Goal: Navigation & Orientation: Find specific page/section

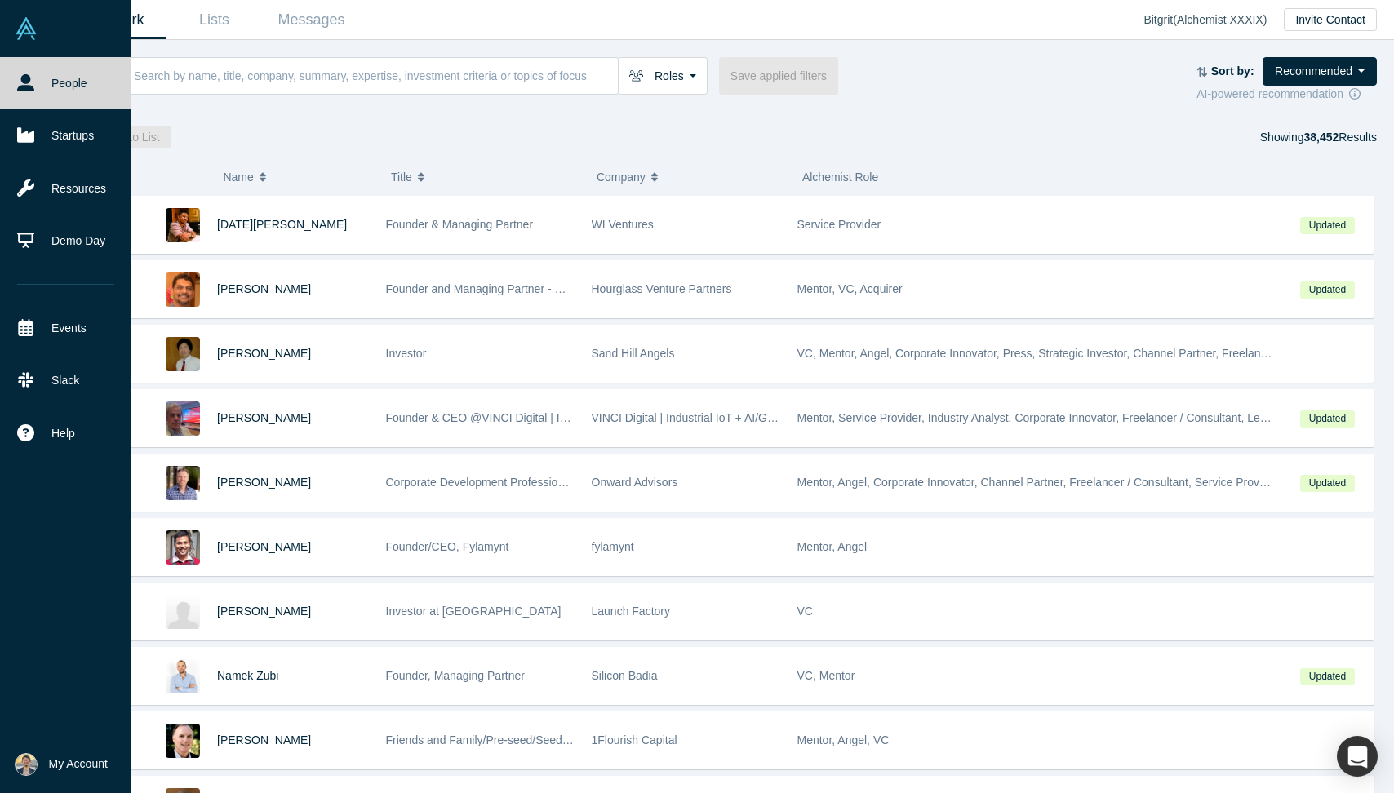
click at [76, 769] on span "My Account" at bounding box center [78, 764] width 59 height 17
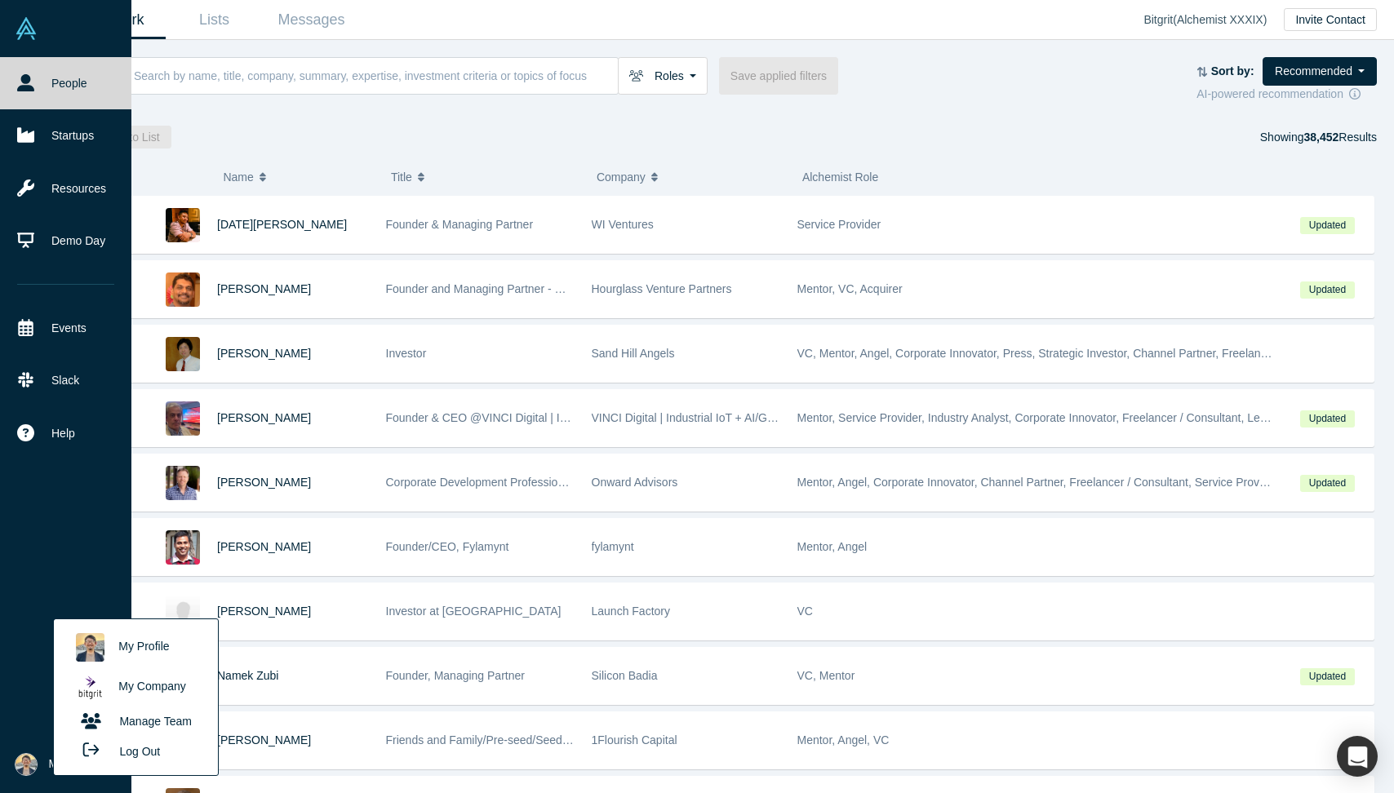
click at [126, 648] on link "My Profile" at bounding box center [135, 648] width 135 height 40
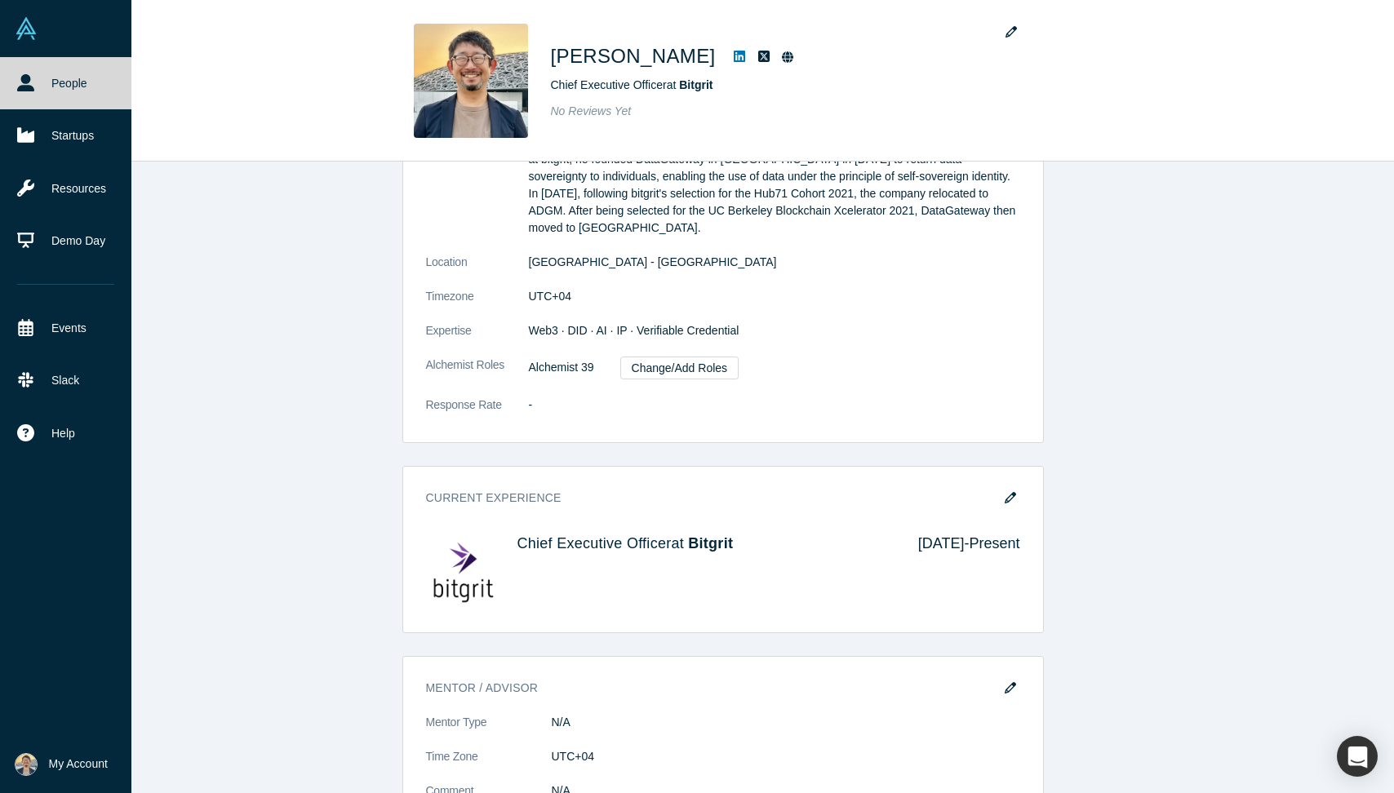
scroll to position [542, 0]
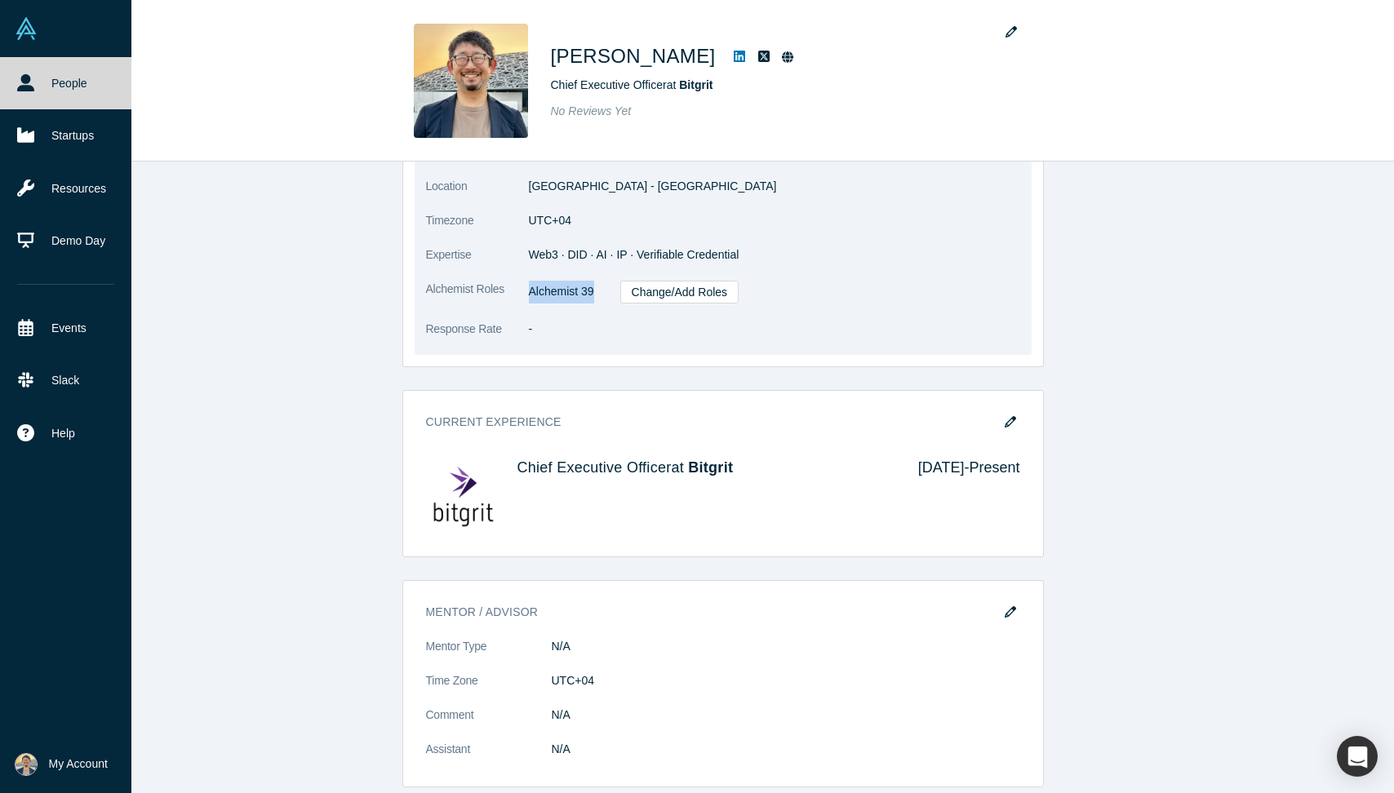
drag, startPoint x: 510, startPoint y: 273, endPoint x: 594, endPoint y: 275, distance: 84.1
click at [594, 275] on dl "Summary Founder of IT startups bitgrit and DataGateway and passionate about bui…" at bounding box center [723, 152] width 594 height 406
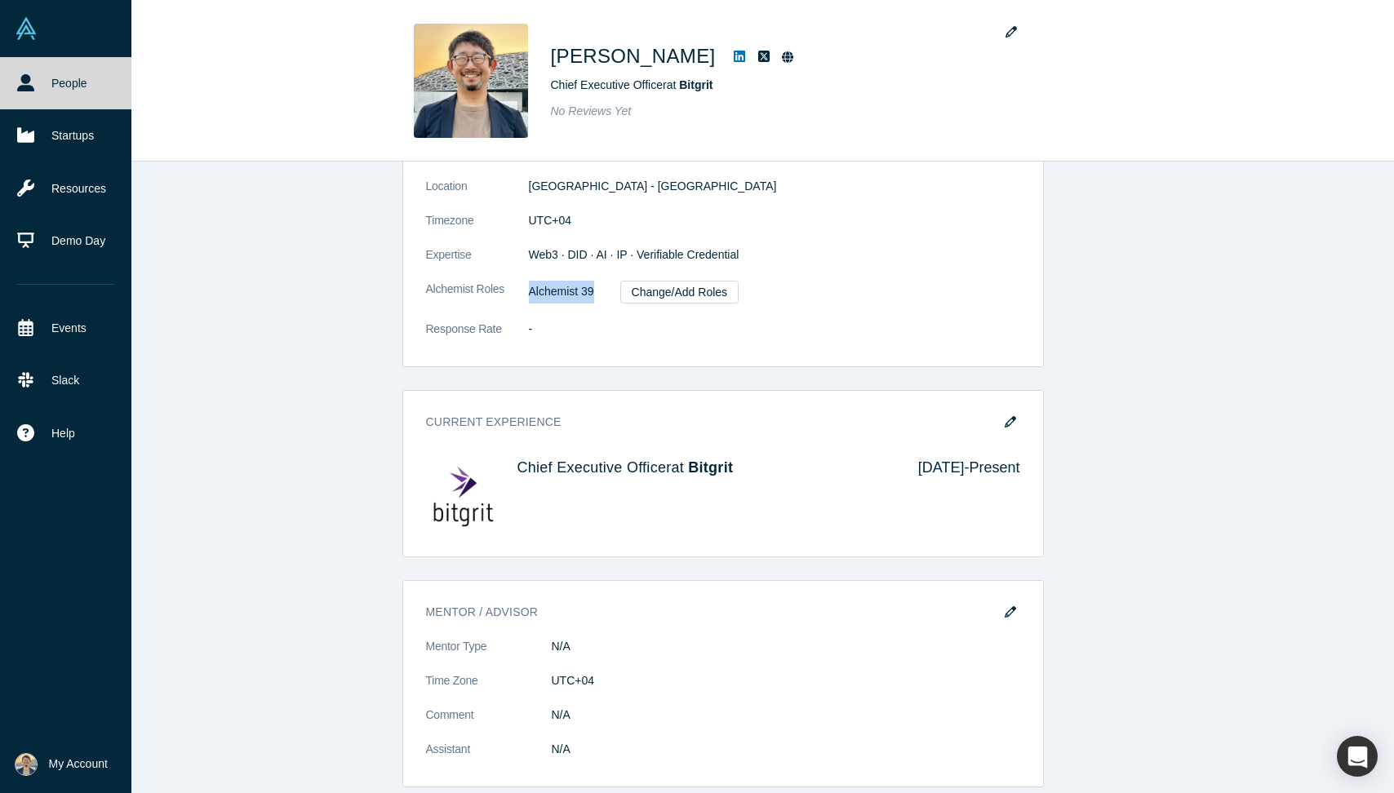
copy dl "Alchemist 39"
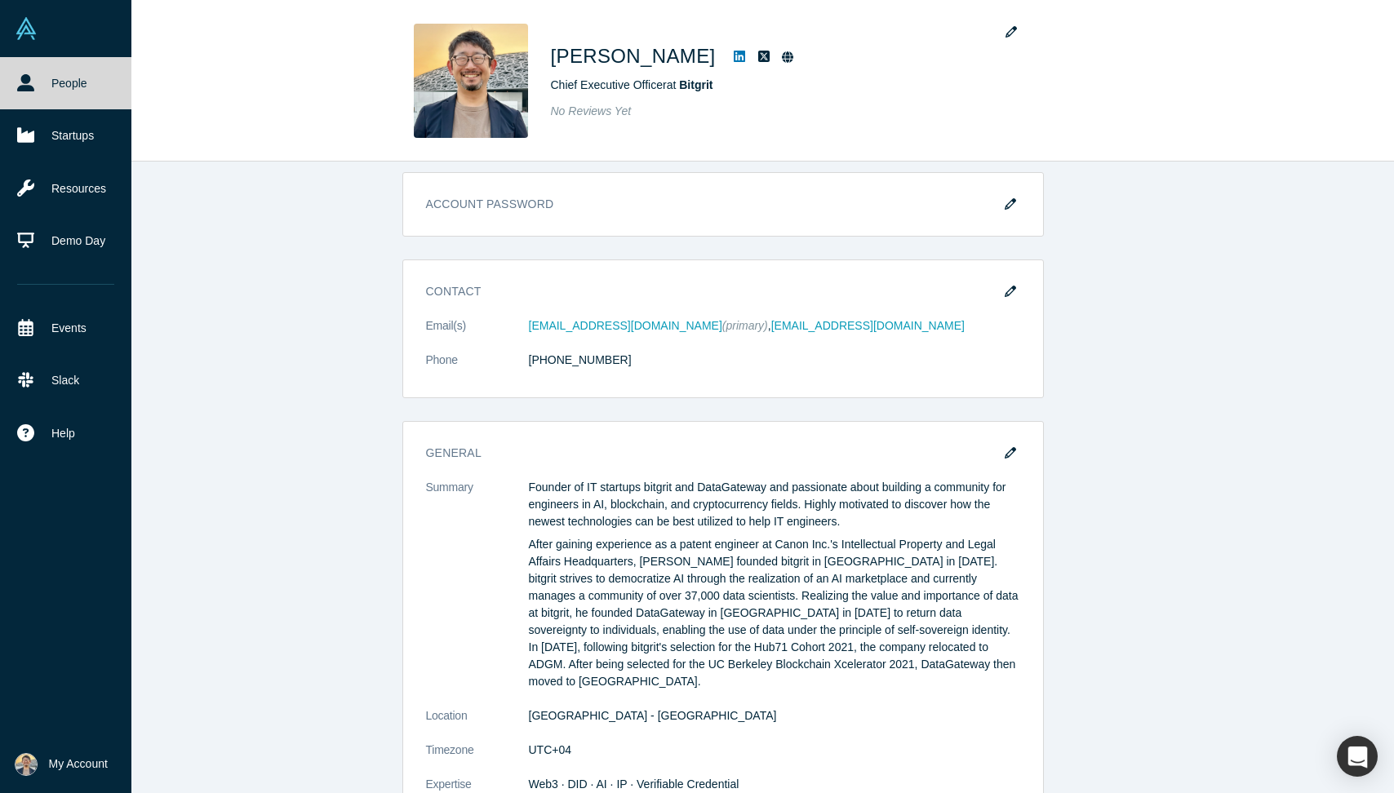
scroll to position [0, 0]
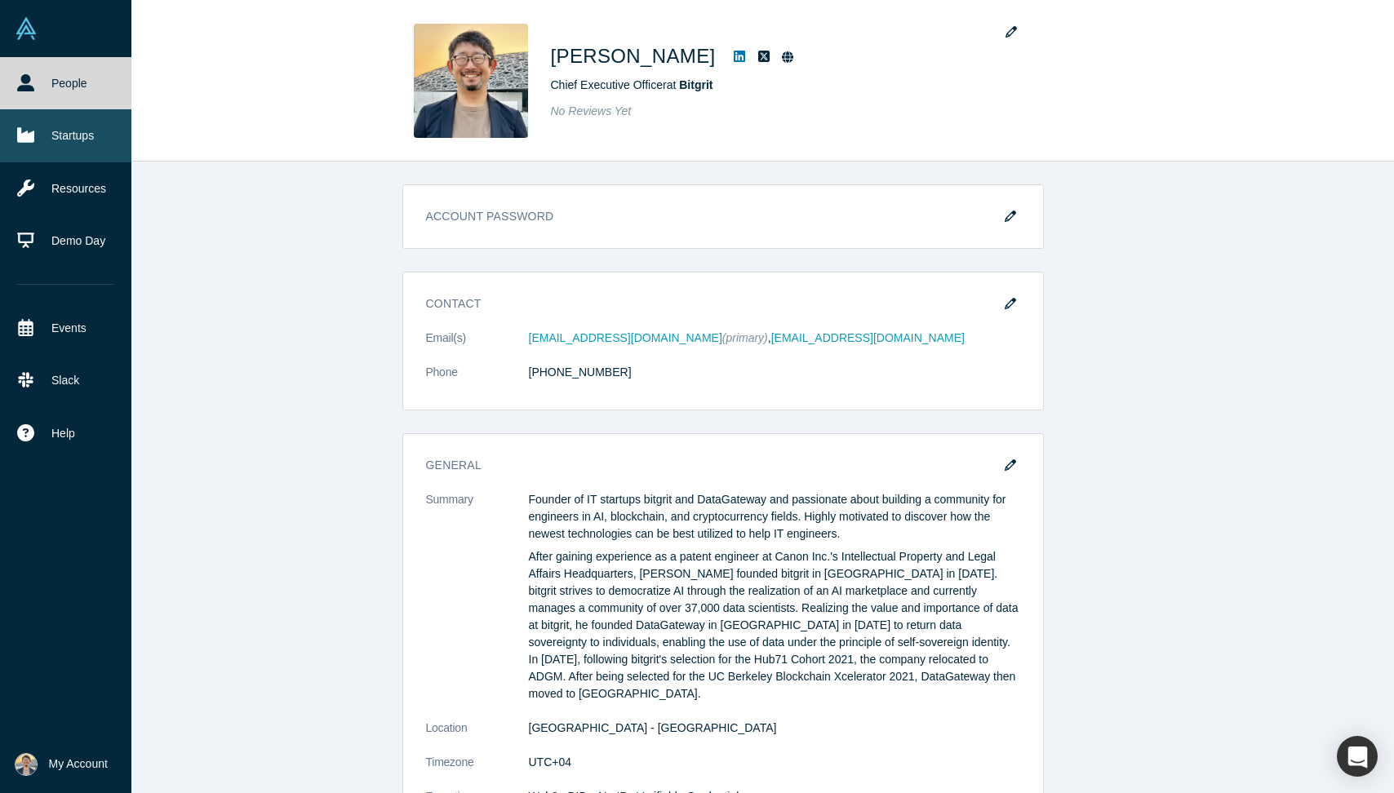
click at [64, 139] on link "Startups" at bounding box center [65, 135] width 131 height 52
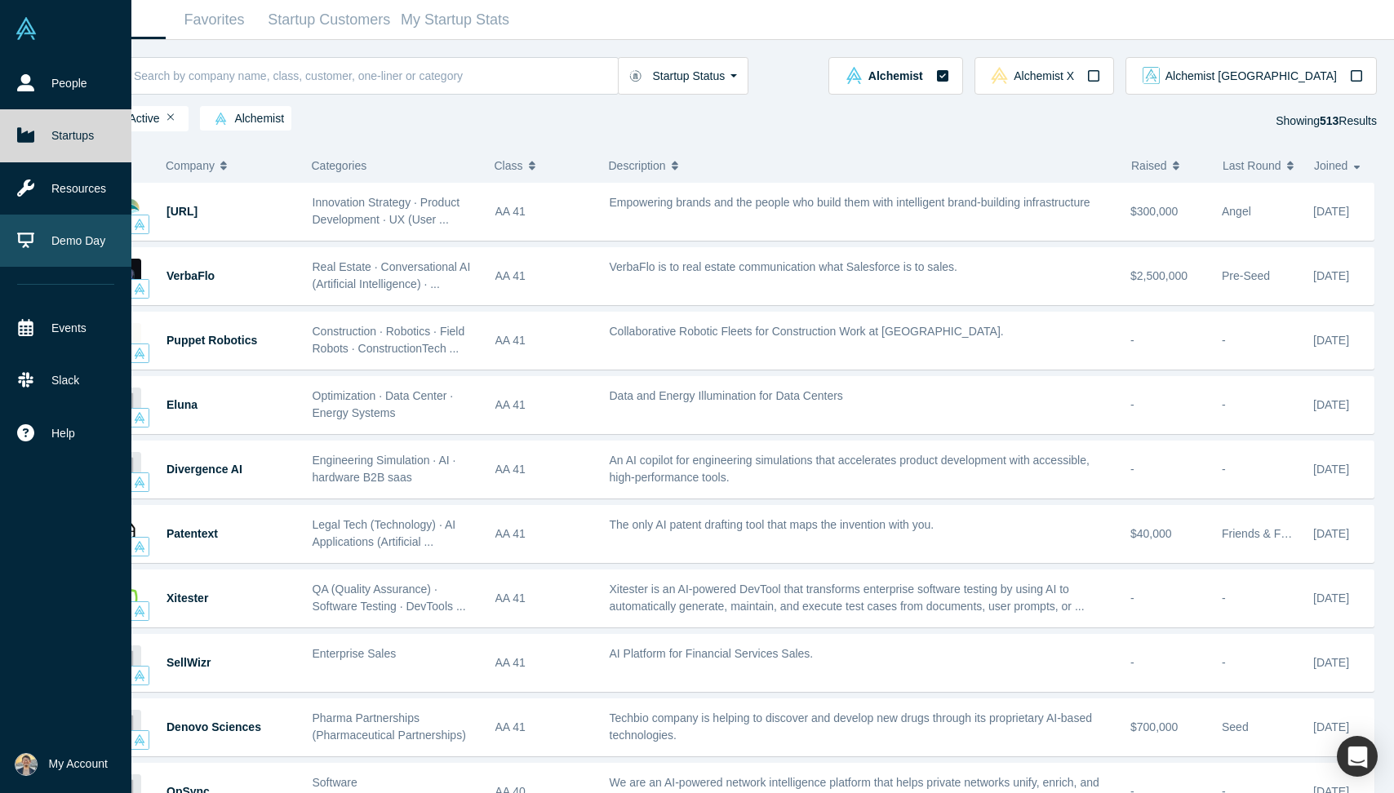
click at [69, 243] on link "Demo Day" at bounding box center [65, 241] width 131 height 52
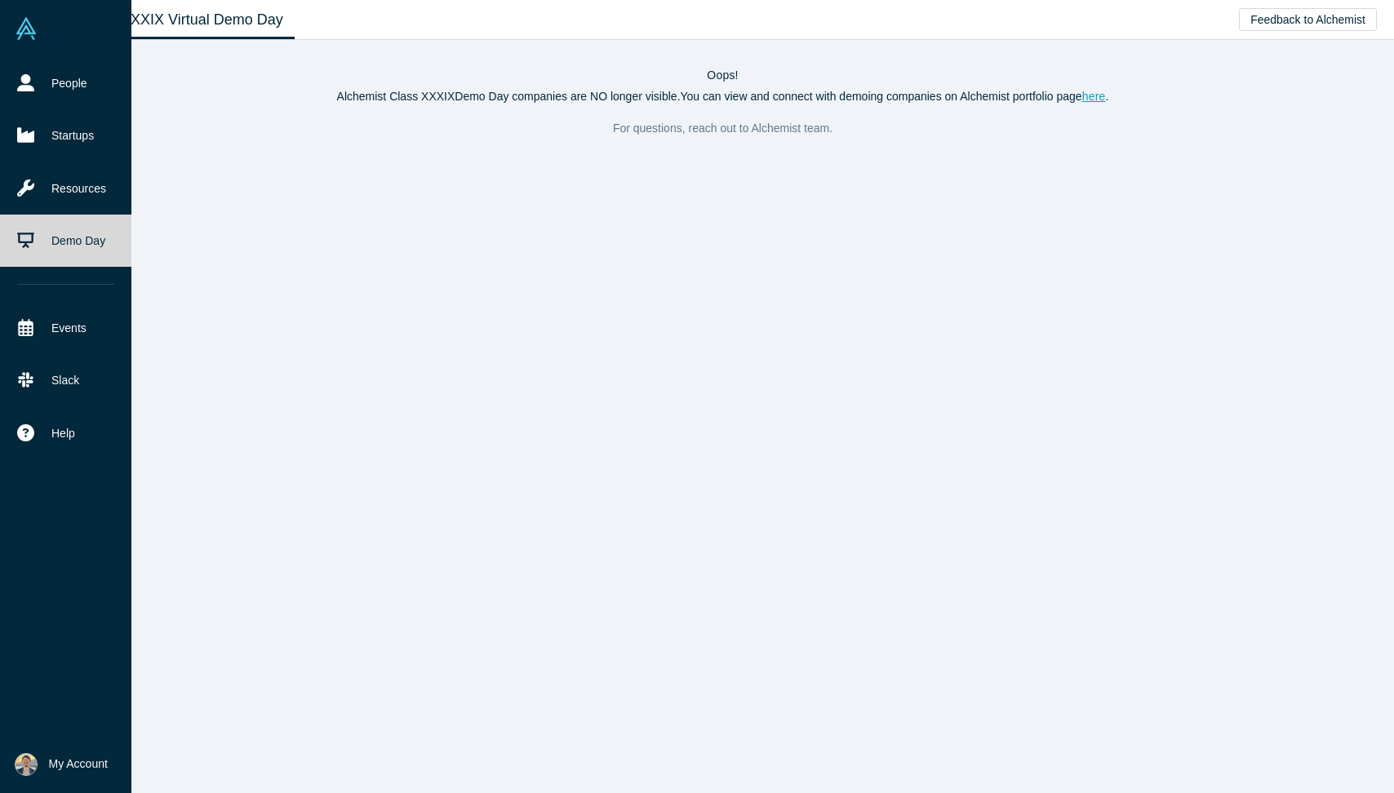
click at [31, 29] on img at bounding box center [26, 28] width 23 height 23
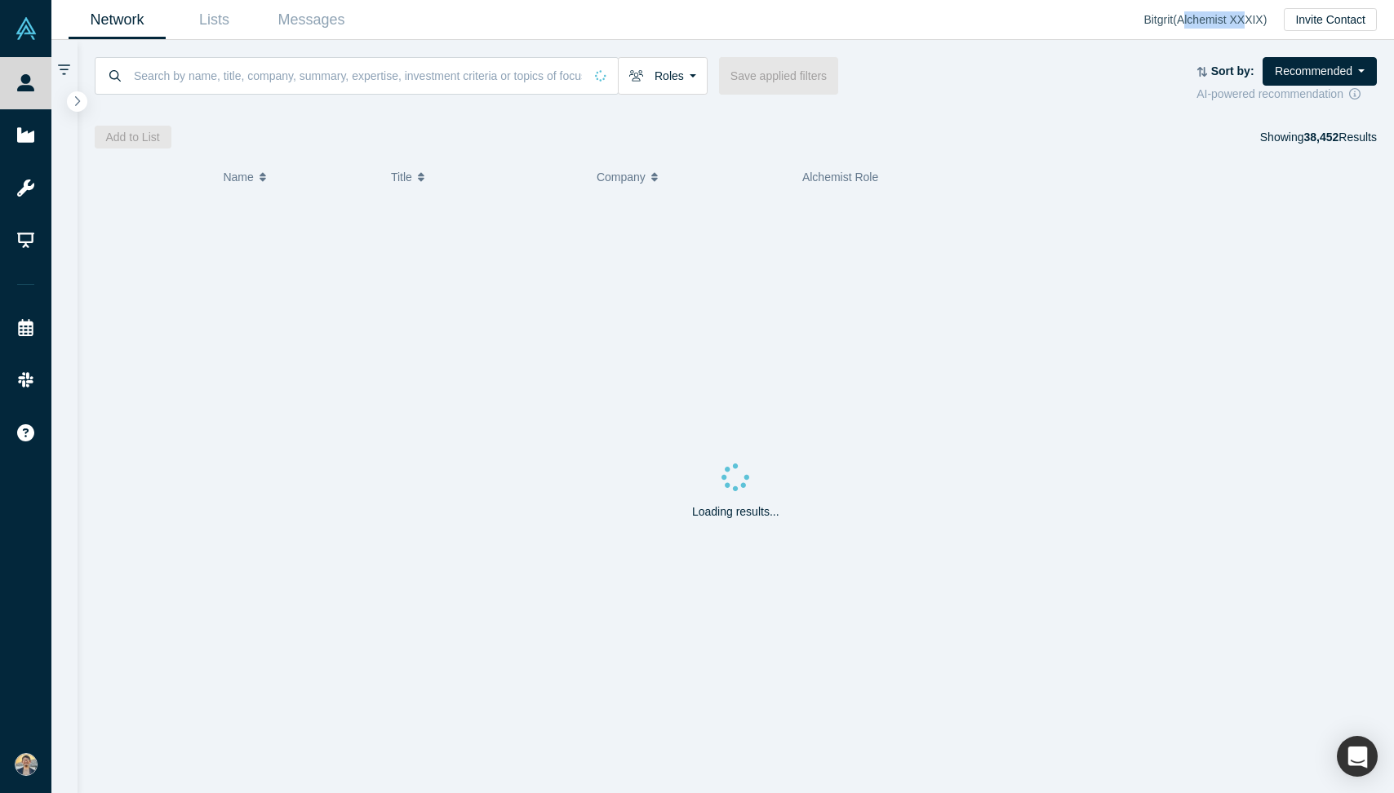
drag, startPoint x: 1193, startPoint y: 19, endPoint x: 1252, endPoint y: 20, distance: 58.8
click at [1252, 21] on div "Bitgrit ( Alchemist XXXIX )" at bounding box center [1213, 19] width 140 height 17
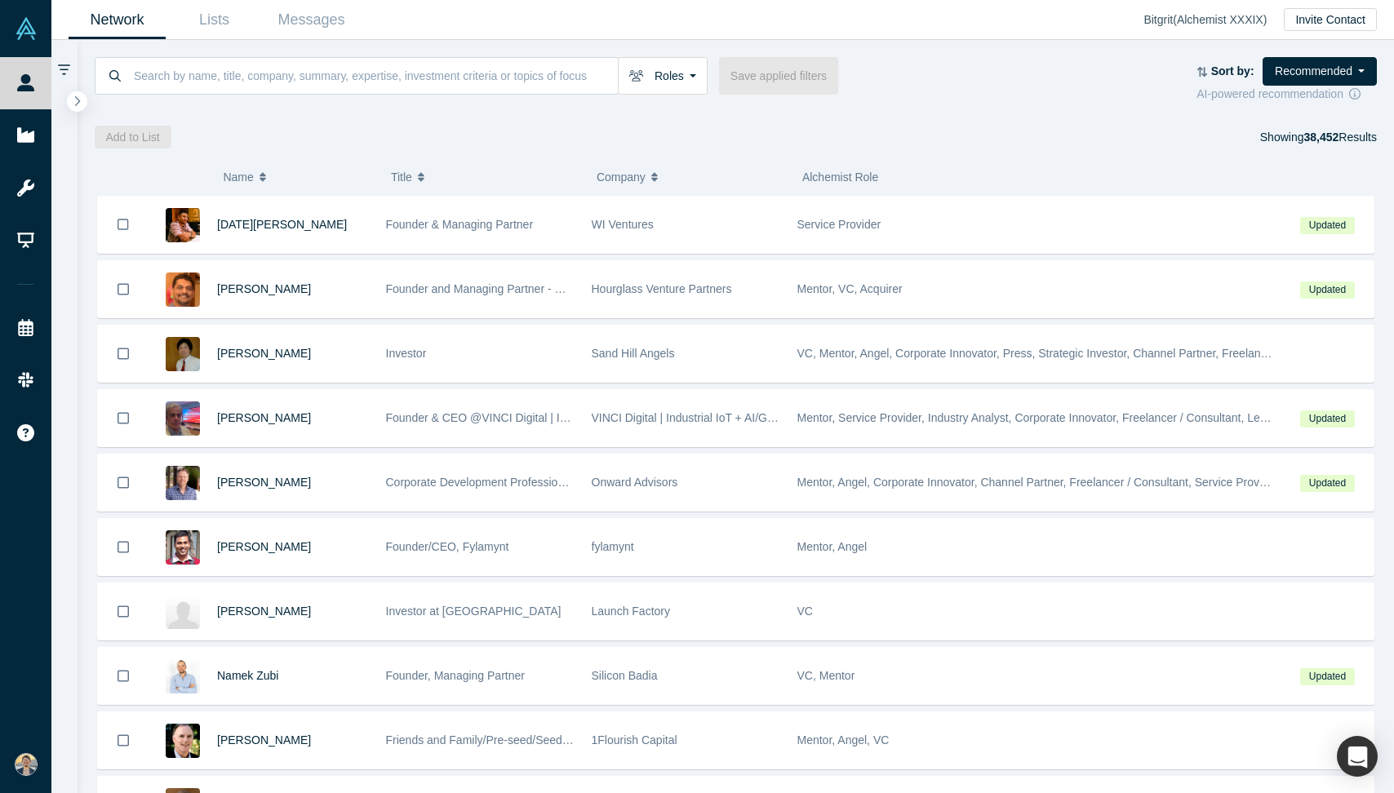
click at [1200, 20] on div "Bitgrit ( Alchemist XXXIX )" at bounding box center [1213, 19] width 140 height 17
drag, startPoint x: 1192, startPoint y: 21, endPoint x: 1268, endPoint y: 20, distance: 75.9
click at [1268, 20] on div "Bitgrit ( Alchemist XXXIX )" at bounding box center [1213, 19] width 140 height 17
copy div "Alchemist XXXIX"
